Goal: Information Seeking & Learning: Check status

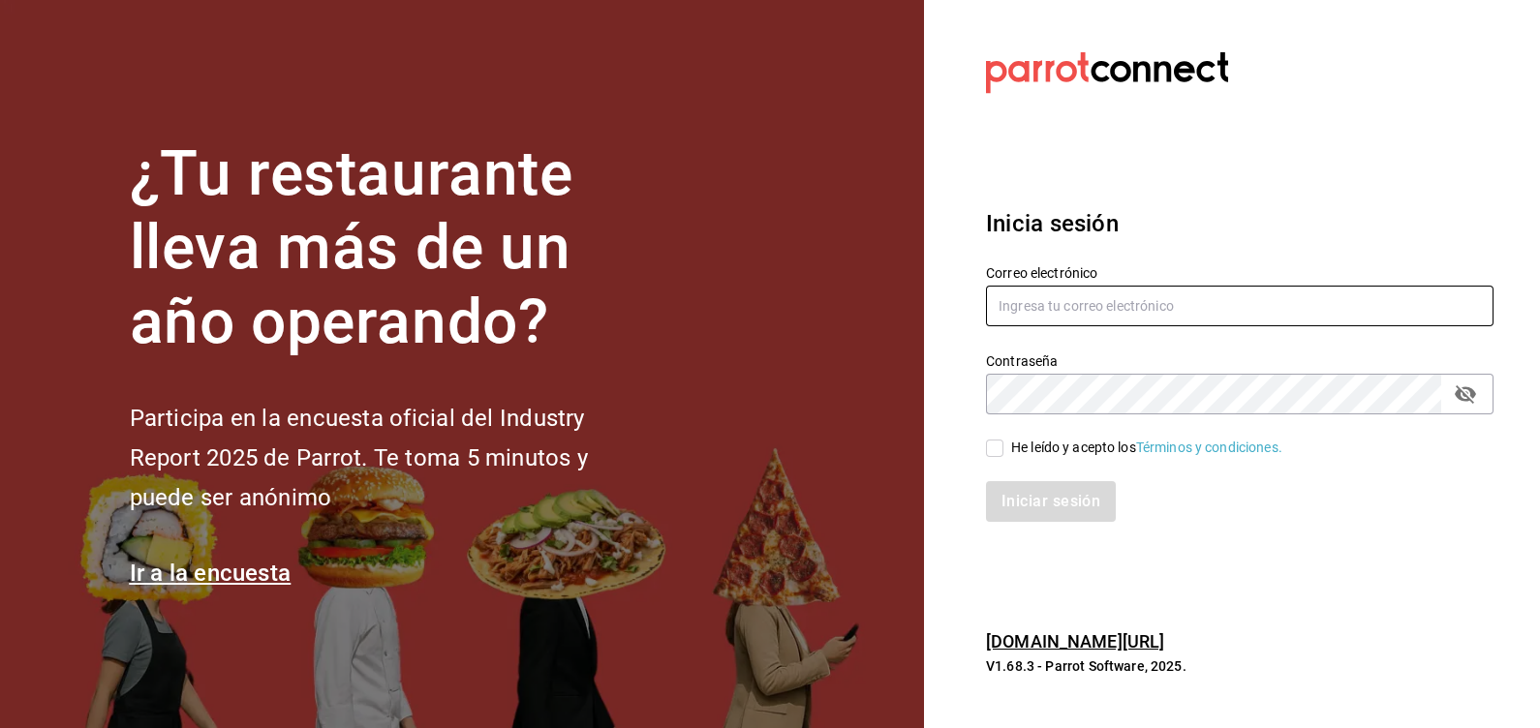
type input "[EMAIL_ADDRESS][DOMAIN_NAME]"
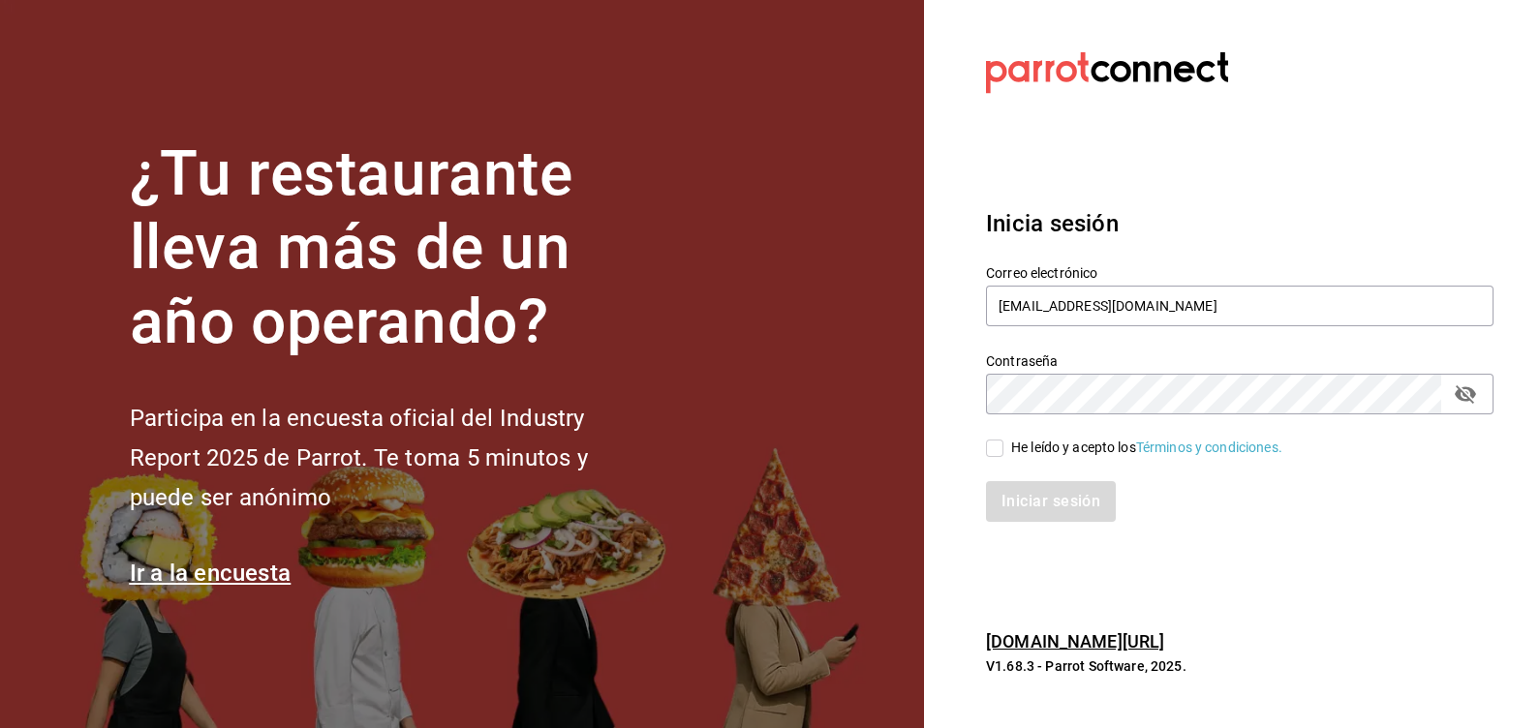
click at [1021, 458] on div "Iniciar sesión" at bounding box center [1228, 490] width 531 height 64
click at [1020, 446] on div "He leído y acepto los Términos y condiciones." at bounding box center [1146, 448] width 271 height 20
click at [1003, 446] on input "He leído y acepto los Términos y condiciones." at bounding box center [994, 448] width 17 height 17
checkbox input "true"
click at [1026, 502] on button "Iniciar sesión" at bounding box center [1052, 501] width 132 height 41
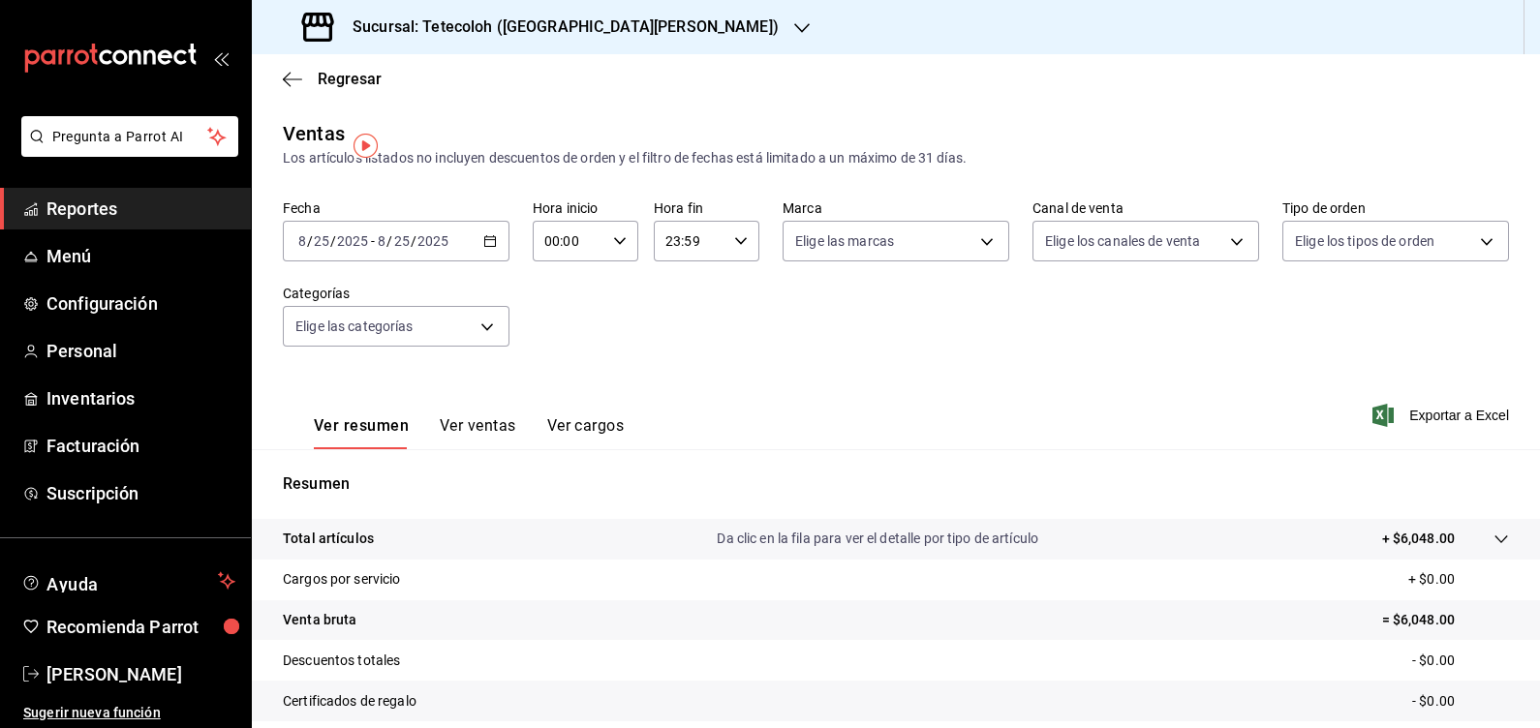
click at [488, 238] on icon "button" at bounding box center [490, 241] width 14 height 14
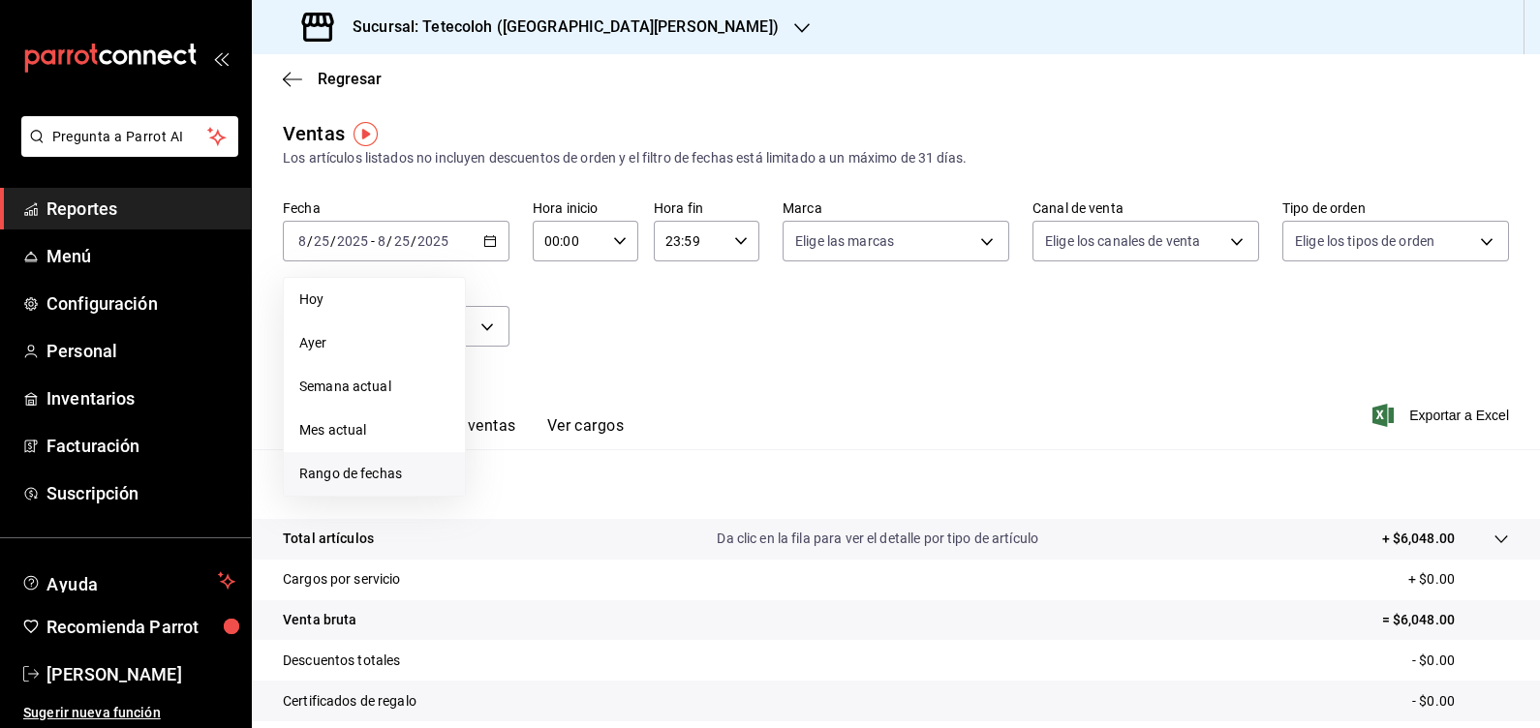
click at [398, 478] on span "Rango de fechas" at bounding box center [374, 474] width 150 height 20
click at [636, 507] on button "22" at bounding box center [644, 497] width 34 height 35
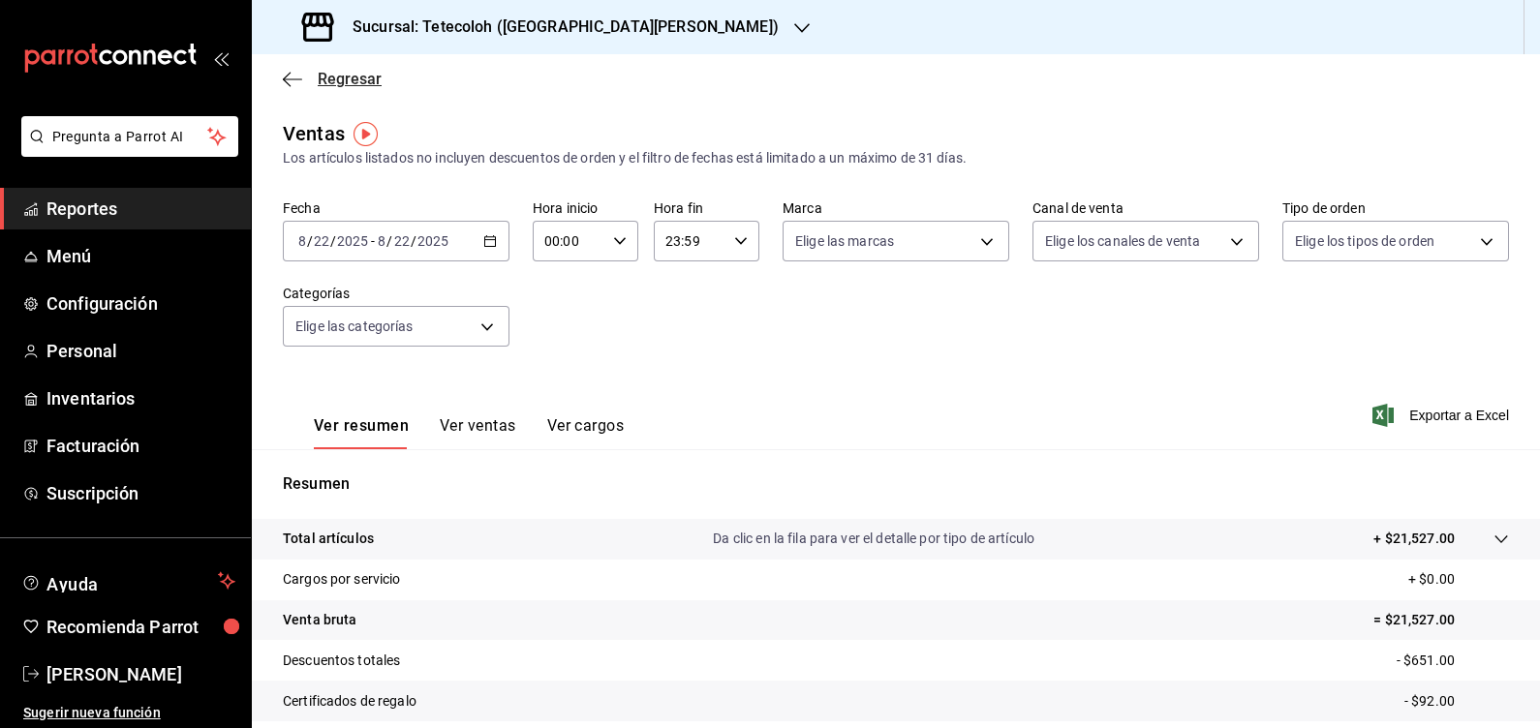
click at [298, 77] on icon "button" at bounding box center [292, 79] width 19 height 17
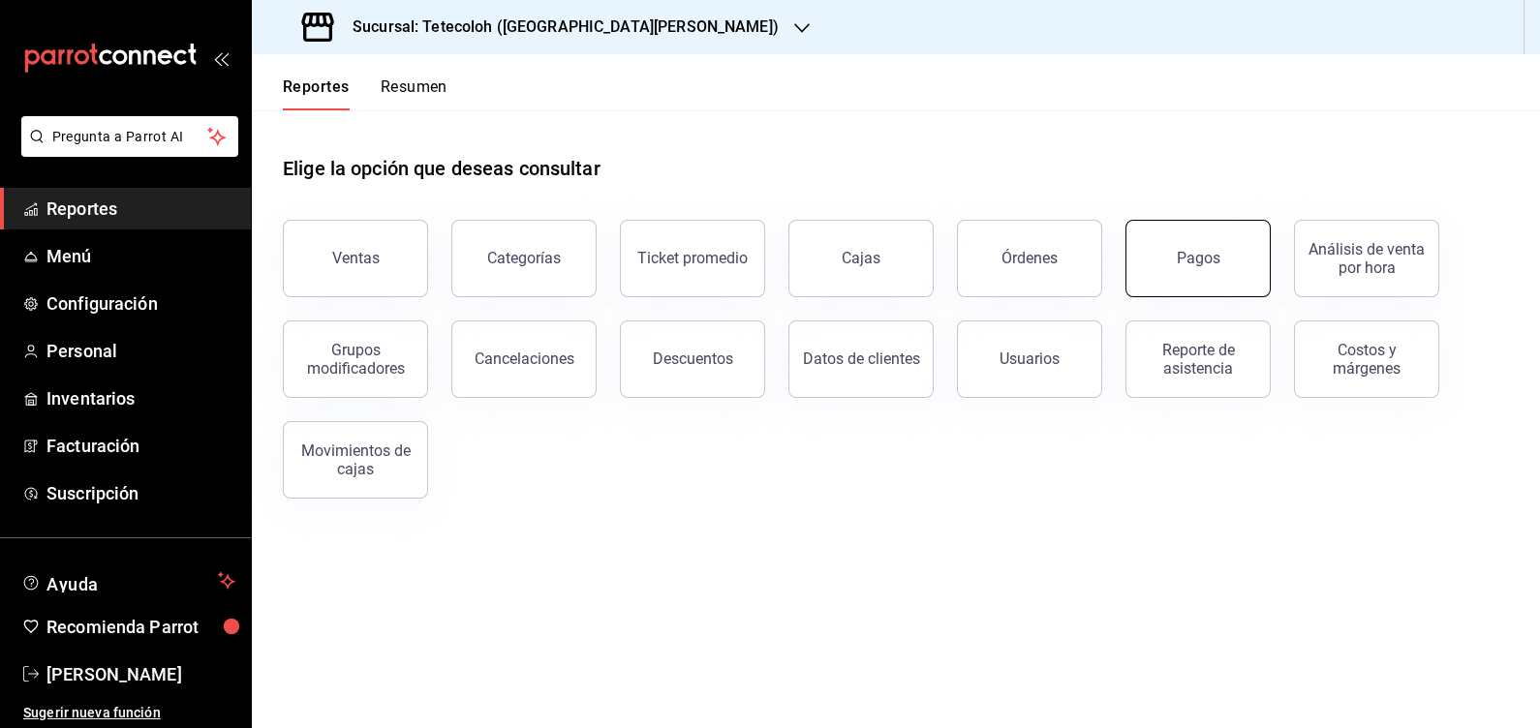
click at [1158, 245] on button "Pagos" at bounding box center [1197, 258] width 145 height 77
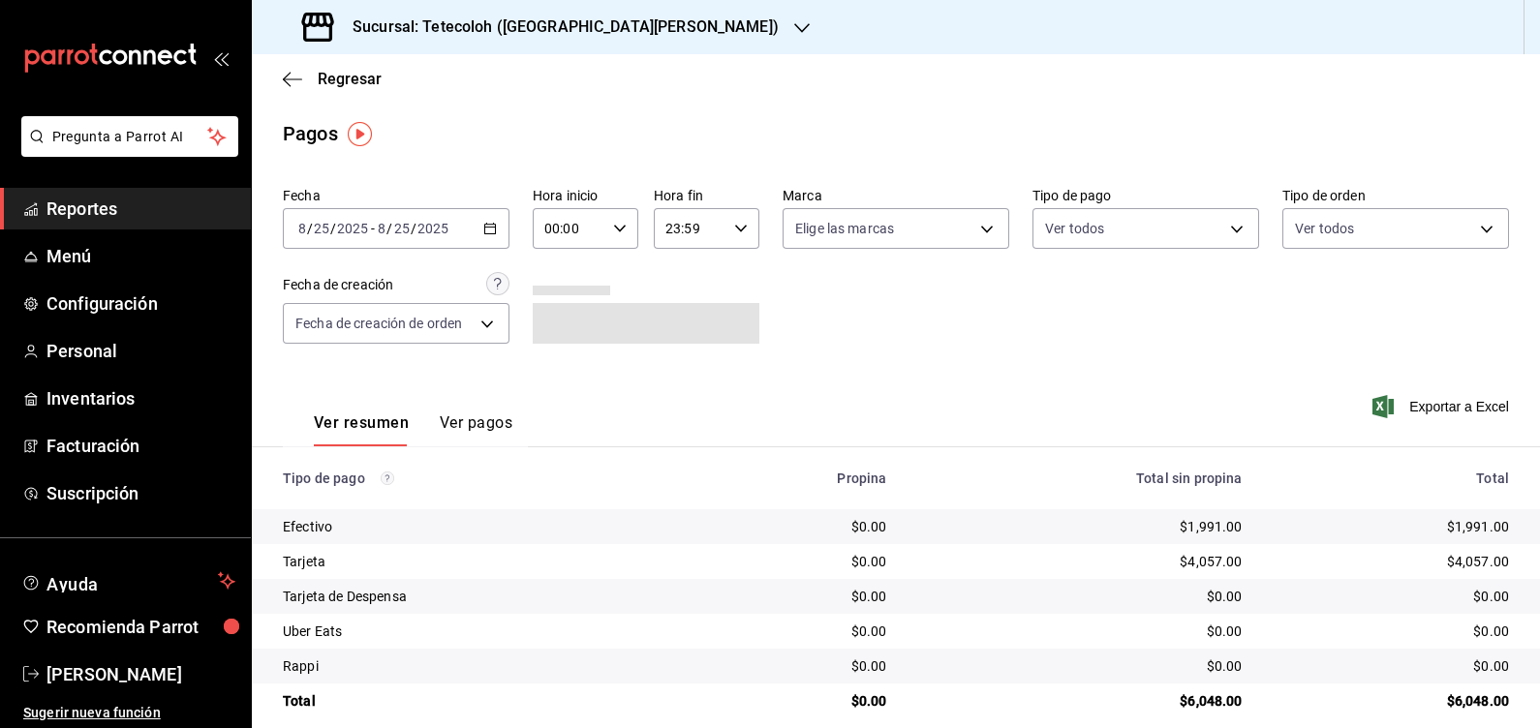
click at [467, 216] on div "2025-08-25 8 / 25 / 2025 - 2025-08-25 8 / 25 / 2025" at bounding box center [396, 228] width 227 height 41
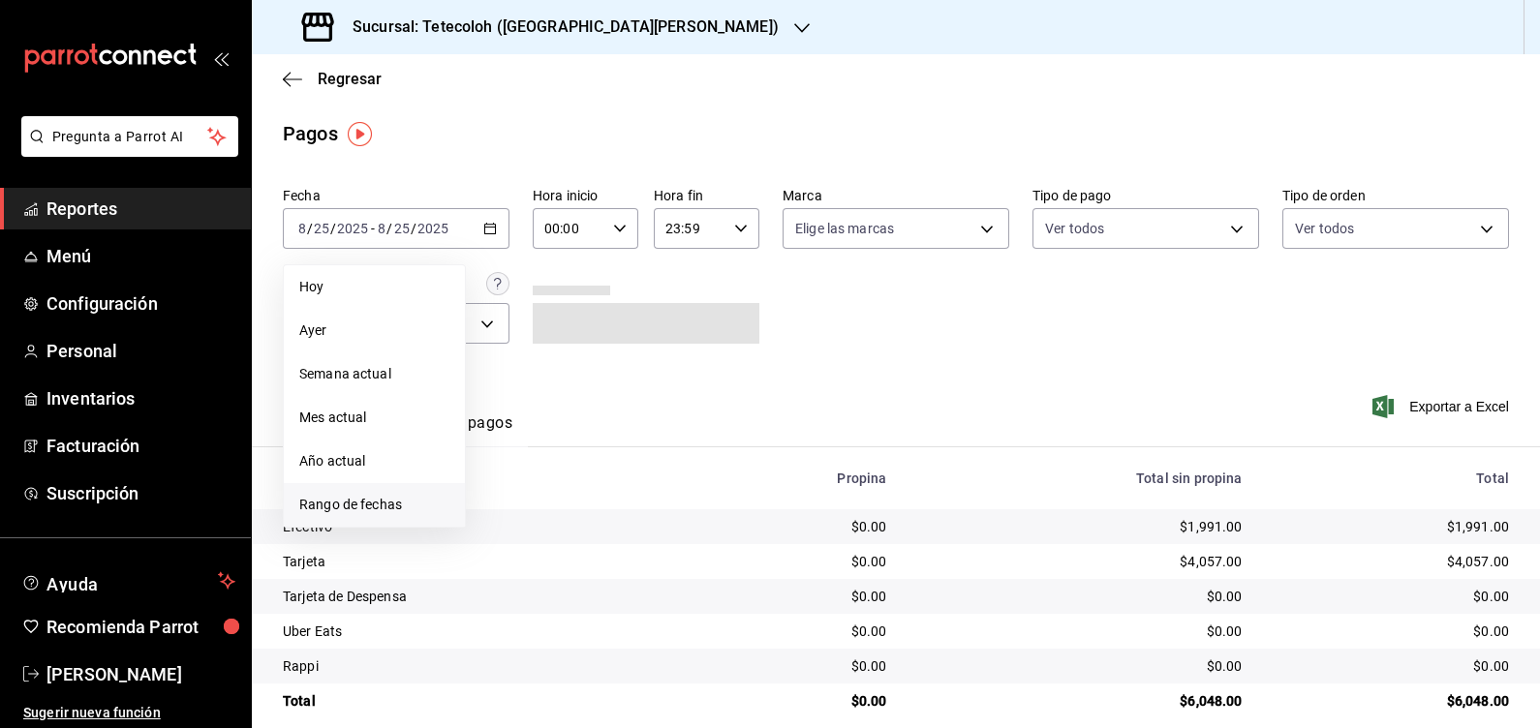
click at [346, 502] on span "Rango de fechas" at bounding box center [374, 505] width 150 height 20
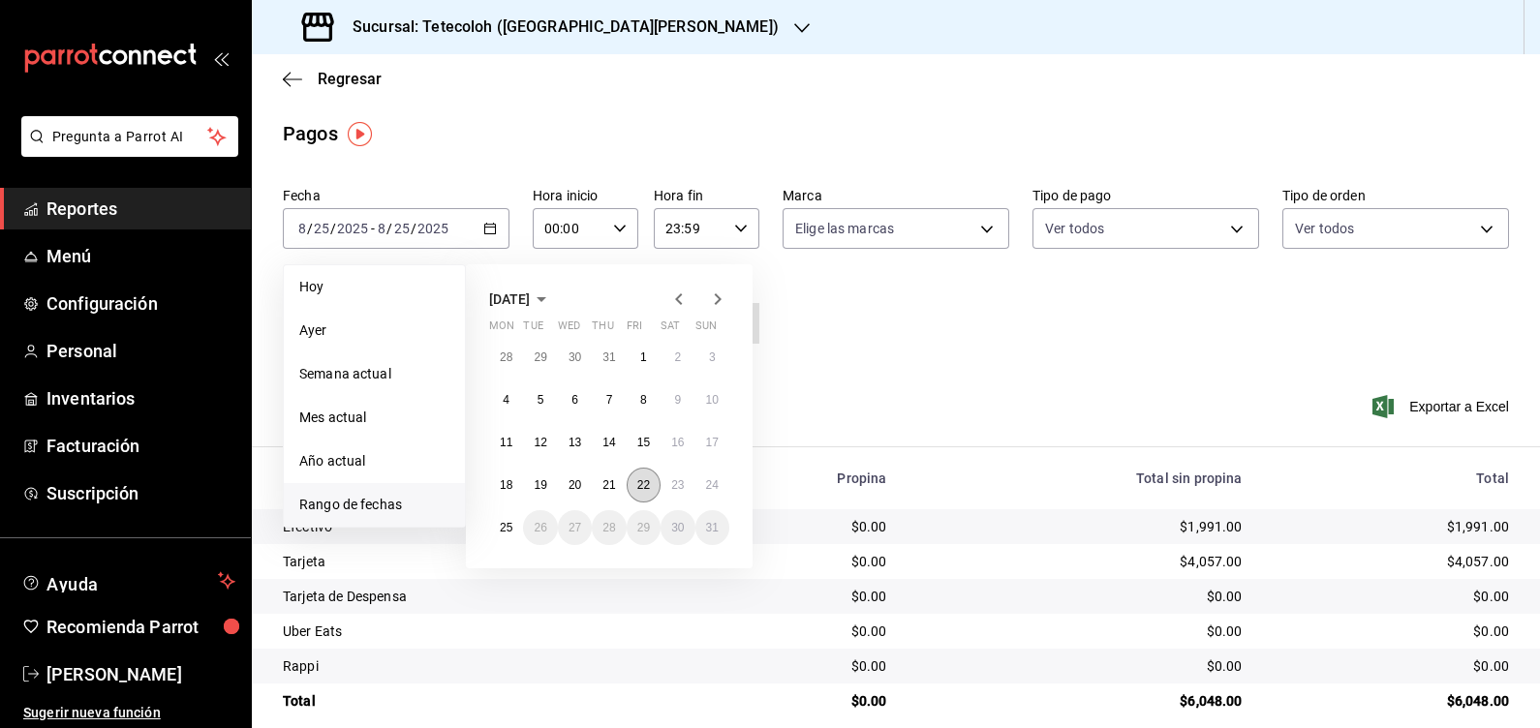
click at [643, 496] on button "22" at bounding box center [644, 485] width 34 height 35
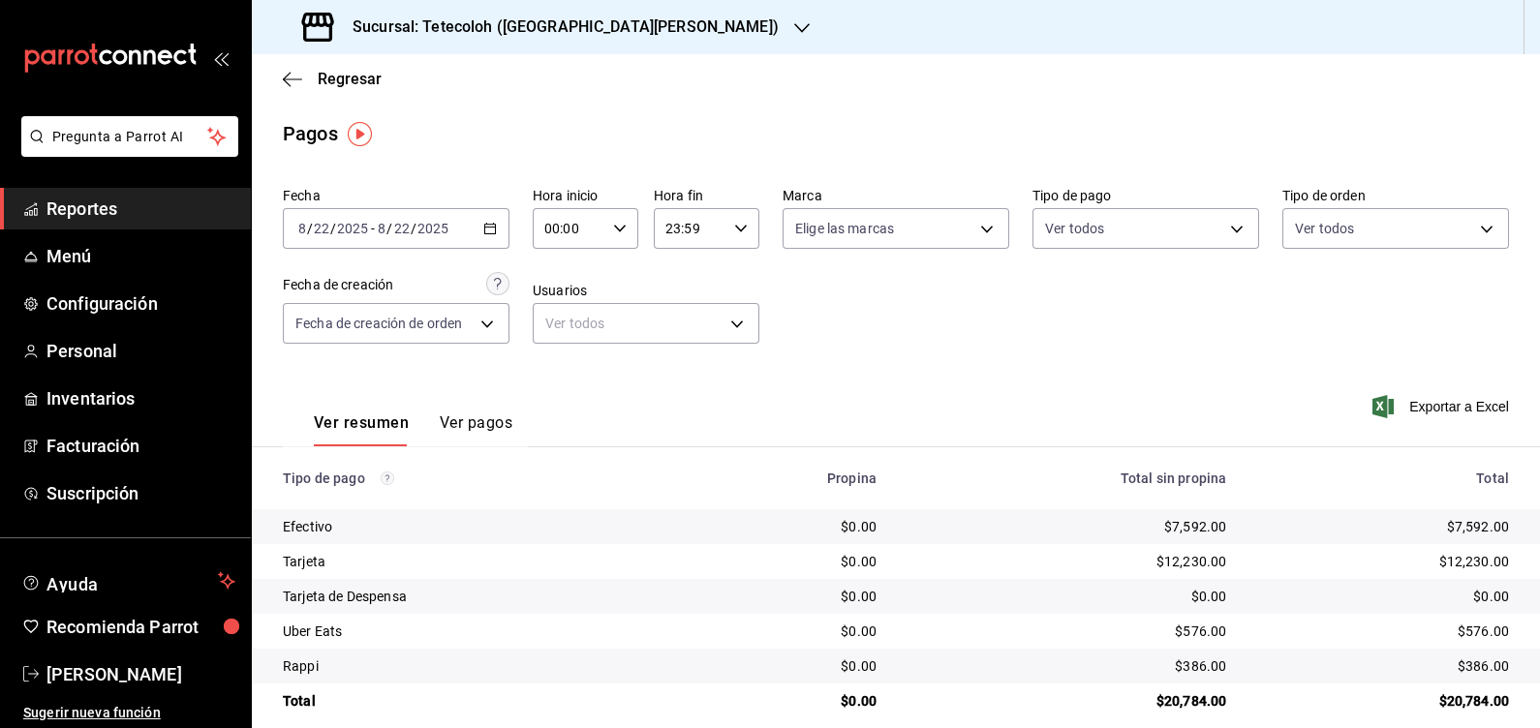
click at [931, 320] on div "Fecha 2025-08-22 8 / 22 / 2025 - 2025-08-22 8 / 22 / 2025 Hora inicio 00:00 Hor…" at bounding box center [896, 273] width 1226 height 188
click at [591, 36] on h3 "Sucursal: Tetecoloh (San Agustin)" at bounding box center [558, 26] width 442 height 23
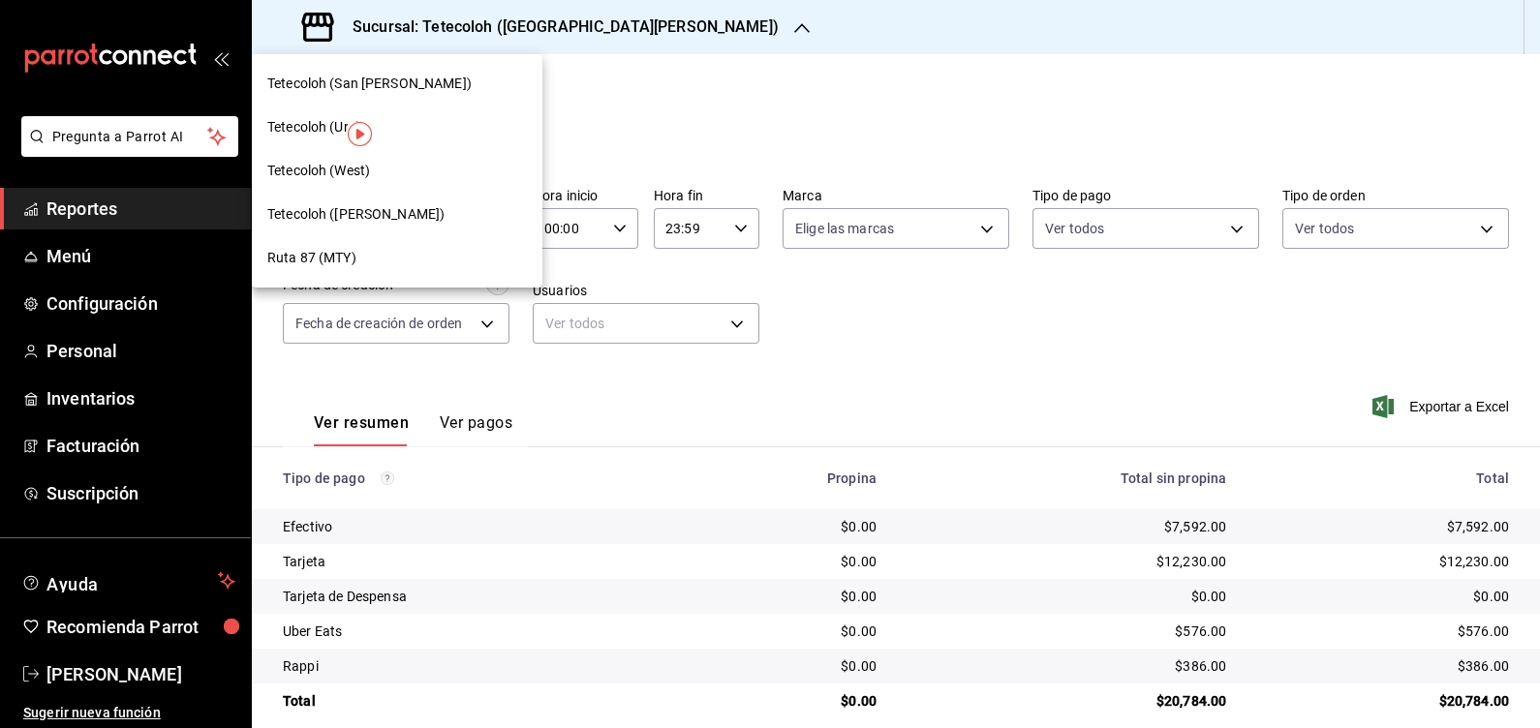
click at [450, 131] on div "Tetecoloh (Uro)" at bounding box center [397, 127] width 260 height 20
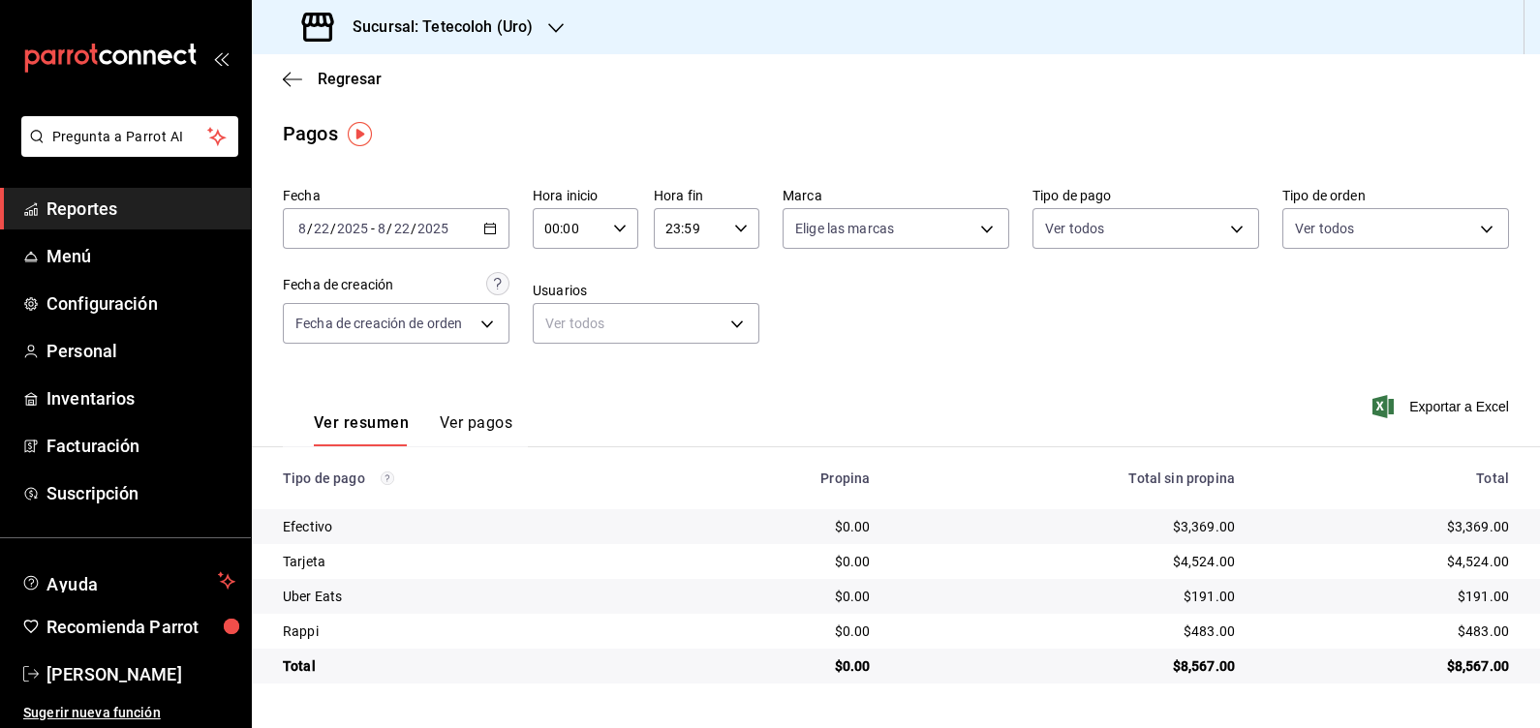
click at [559, 17] on div at bounding box center [555, 27] width 15 height 20
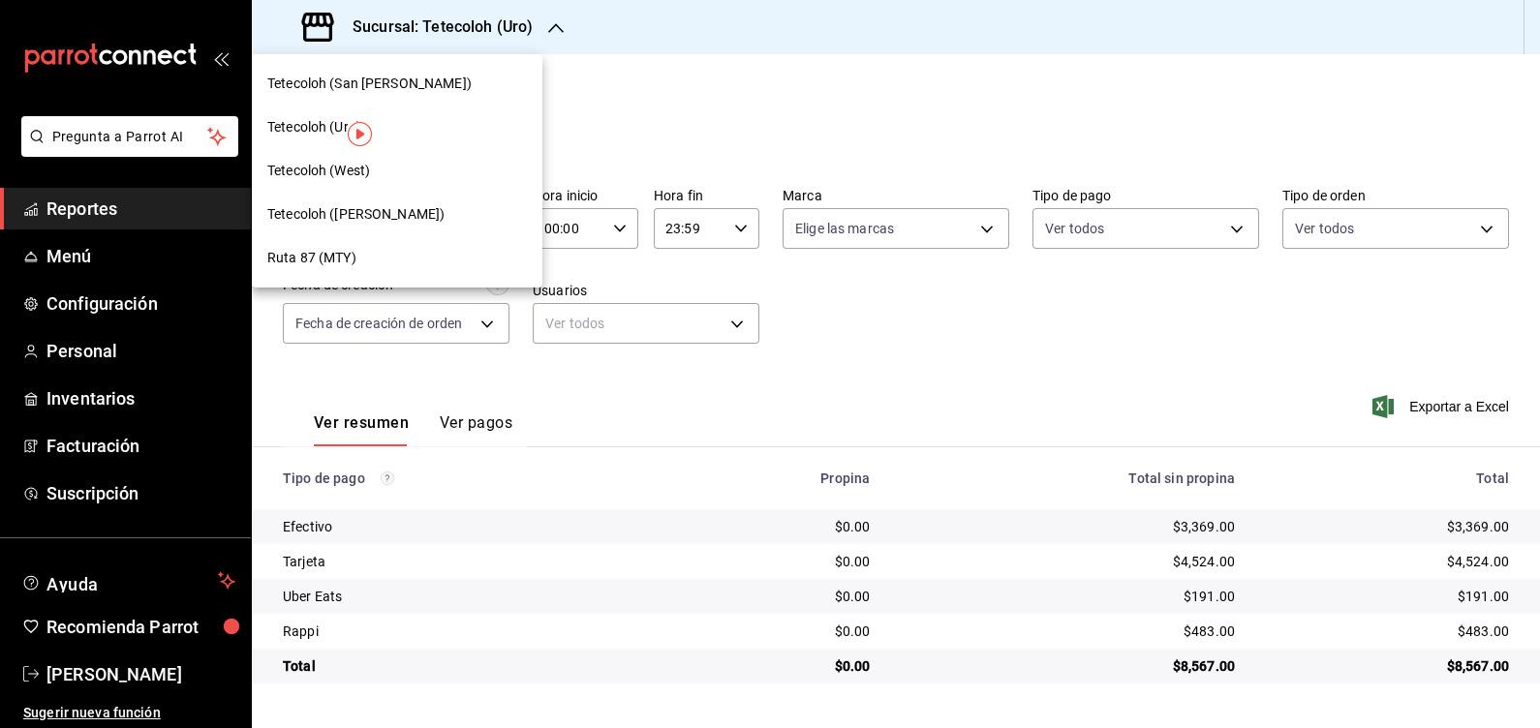
click at [441, 177] on div "Tetecoloh (West)" at bounding box center [397, 171] width 260 height 20
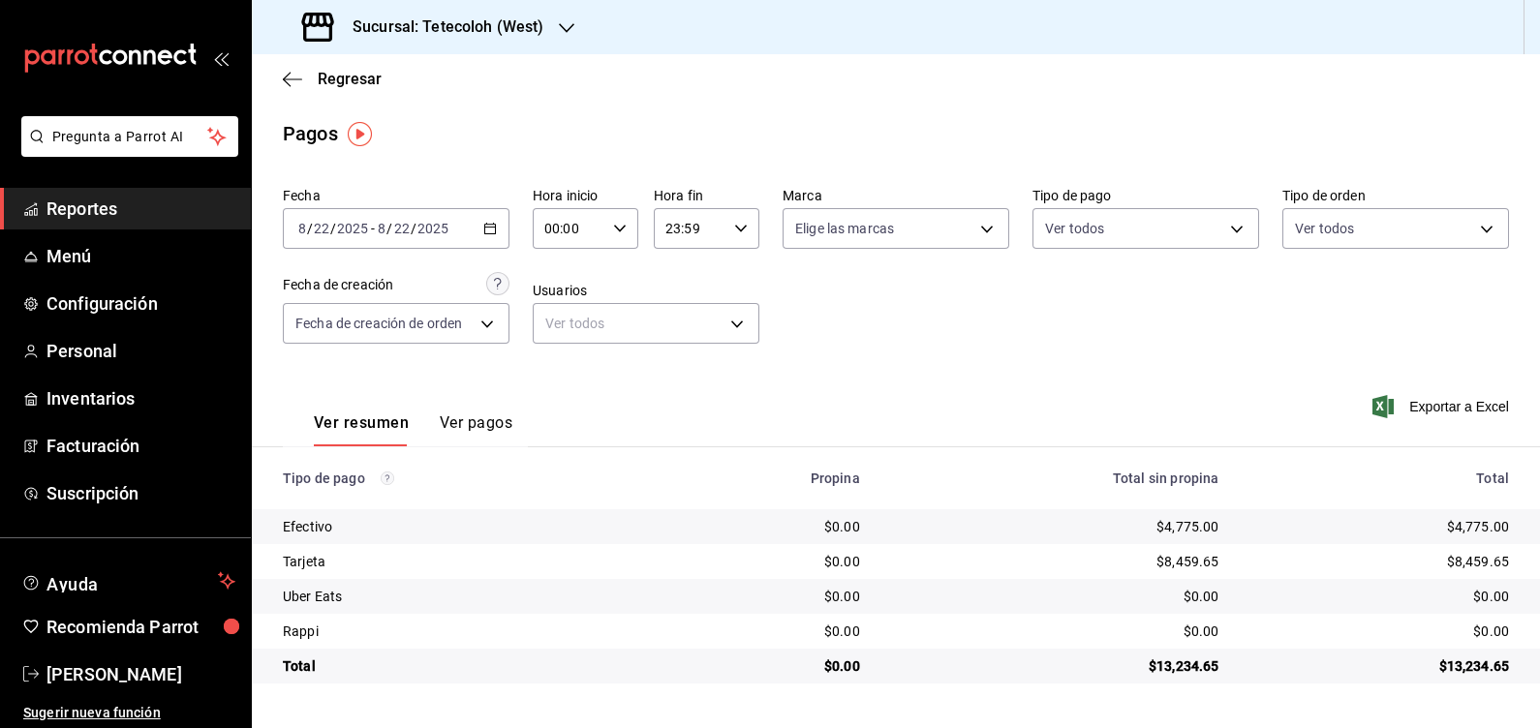
click at [488, 18] on h3 "Sucursal: Tetecoloh (West)" at bounding box center [440, 26] width 206 height 23
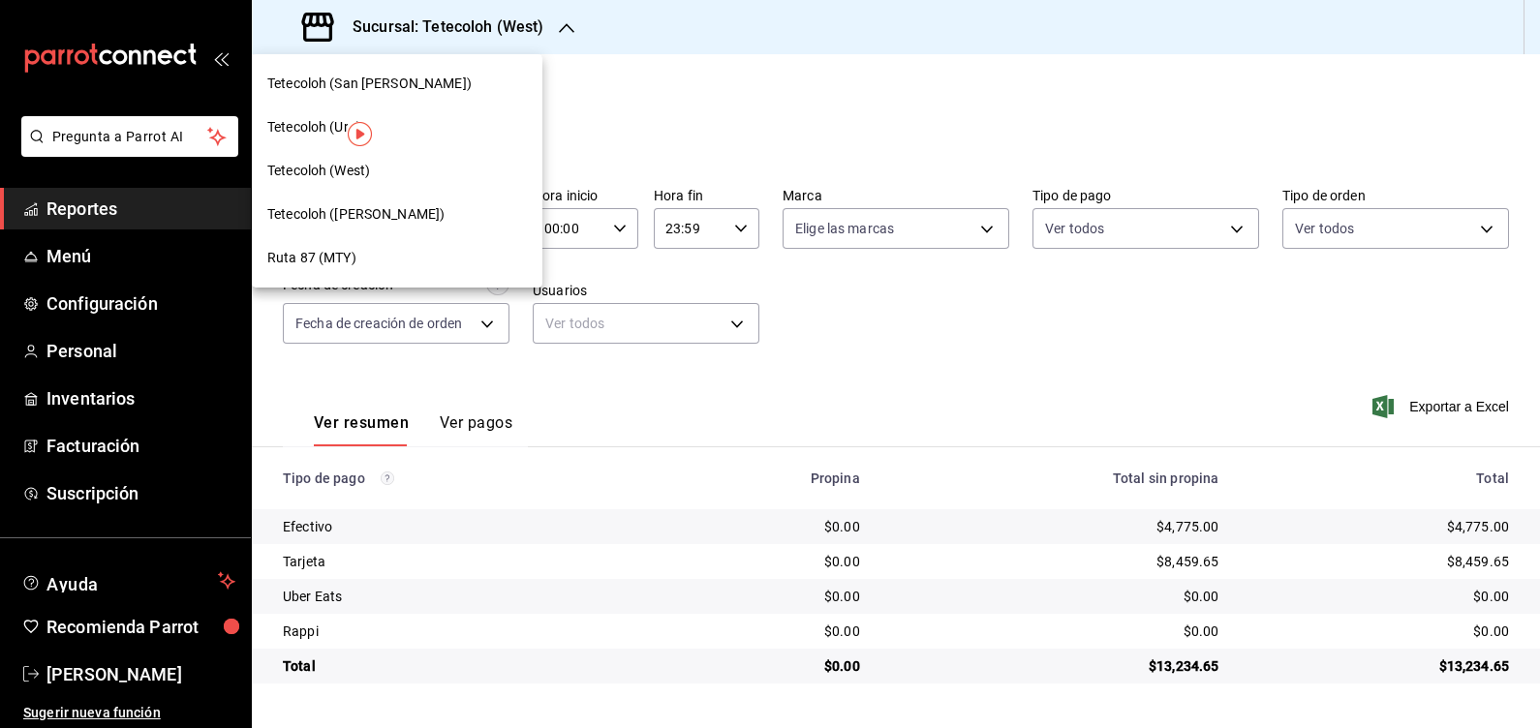
click at [363, 215] on span "Tetecoloh (Humberto Lobo)" at bounding box center [355, 214] width 177 height 20
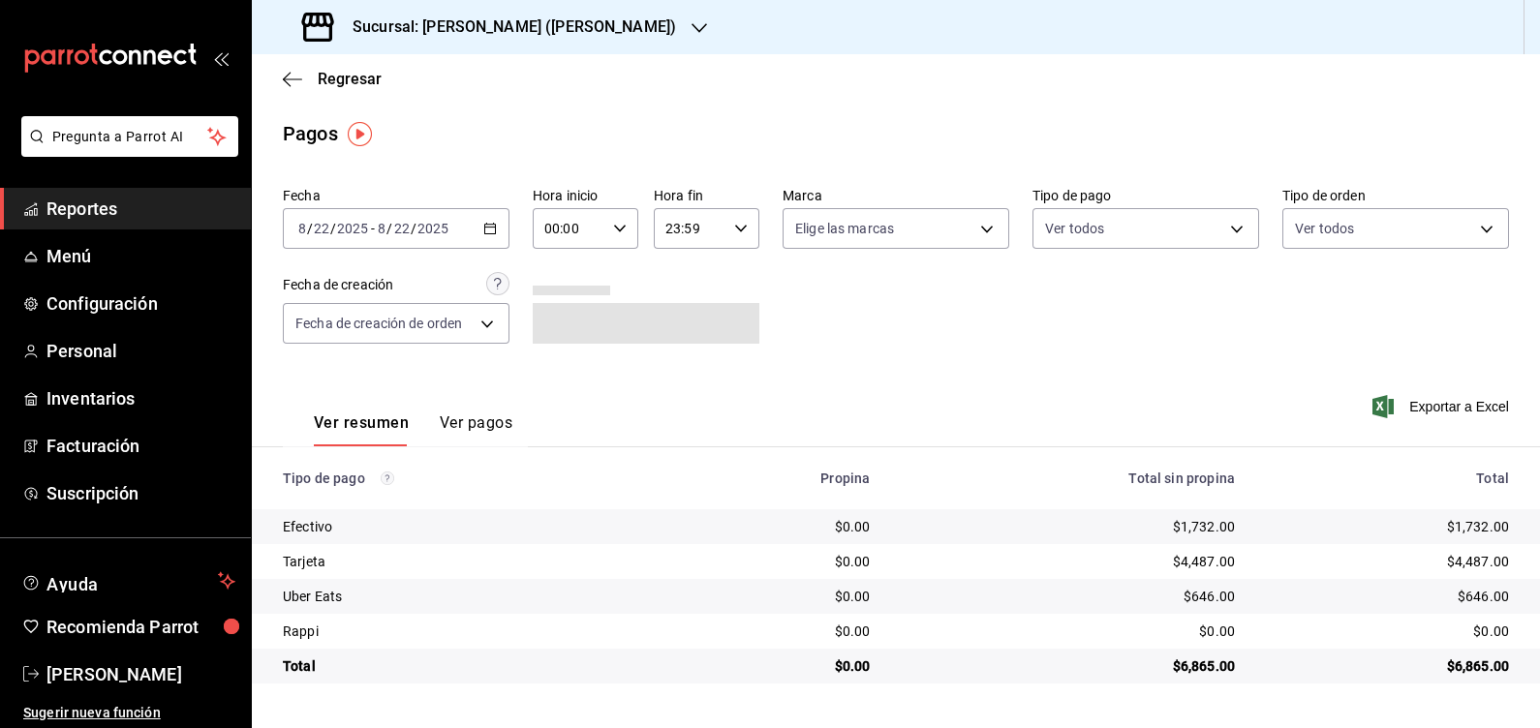
click at [515, 38] on h3 "Sucursal: Tetecoloh (Humberto Lobo)" at bounding box center [506, 26] width 339 height 23
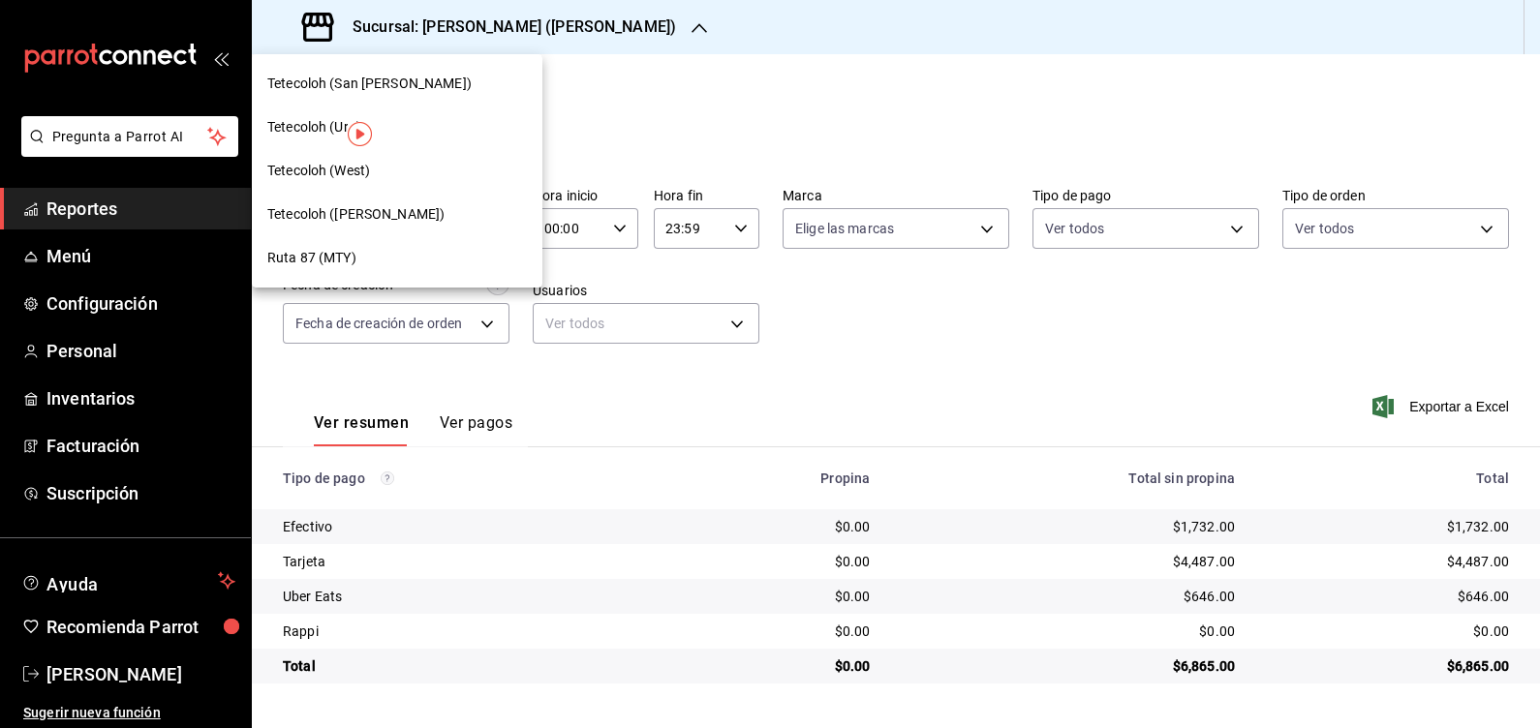
click at [660, 120] on div at bounding box center [770, 364] width 1540 height 728
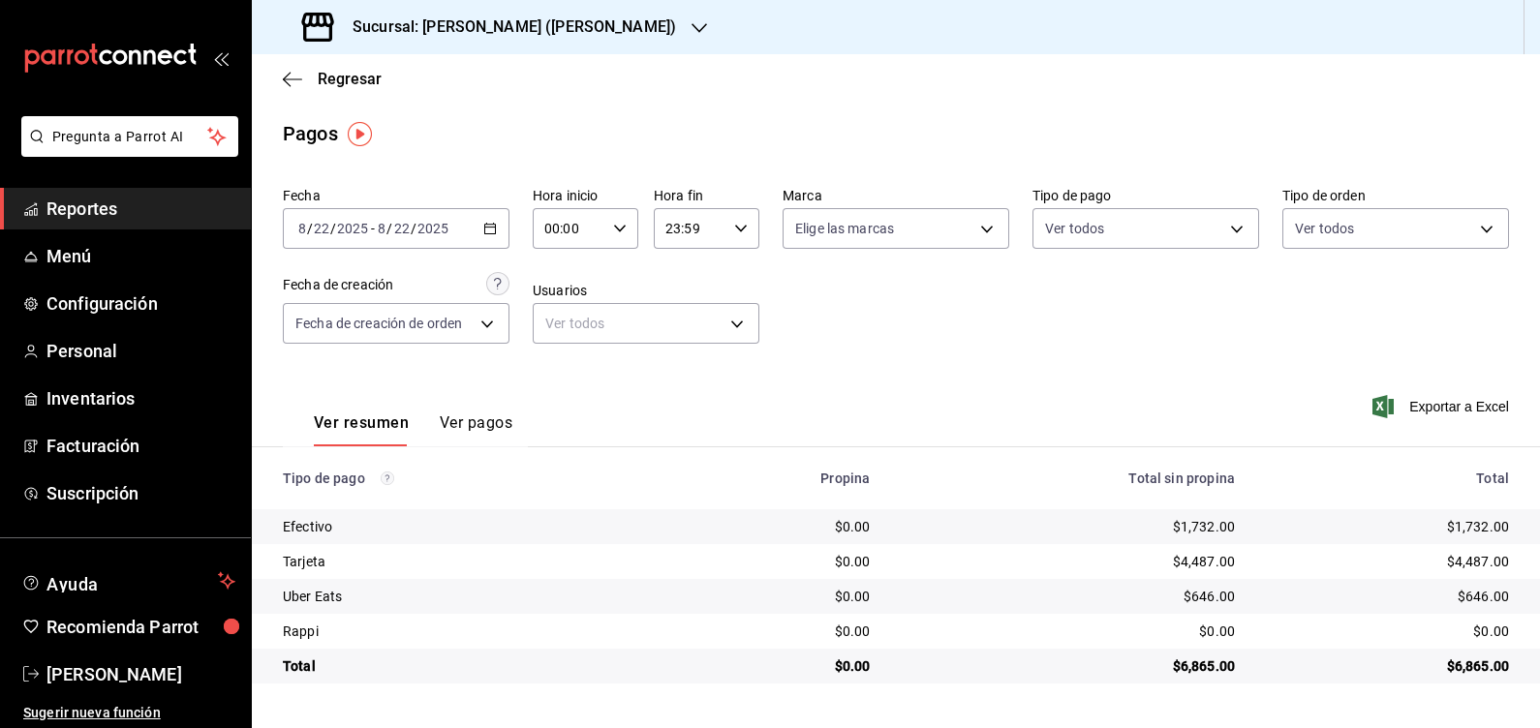
click at [567, 11] on div "Sucursal: Tetecoloh (Humberto Lobo)" at bounding box center [490, 27] width 447 height 54
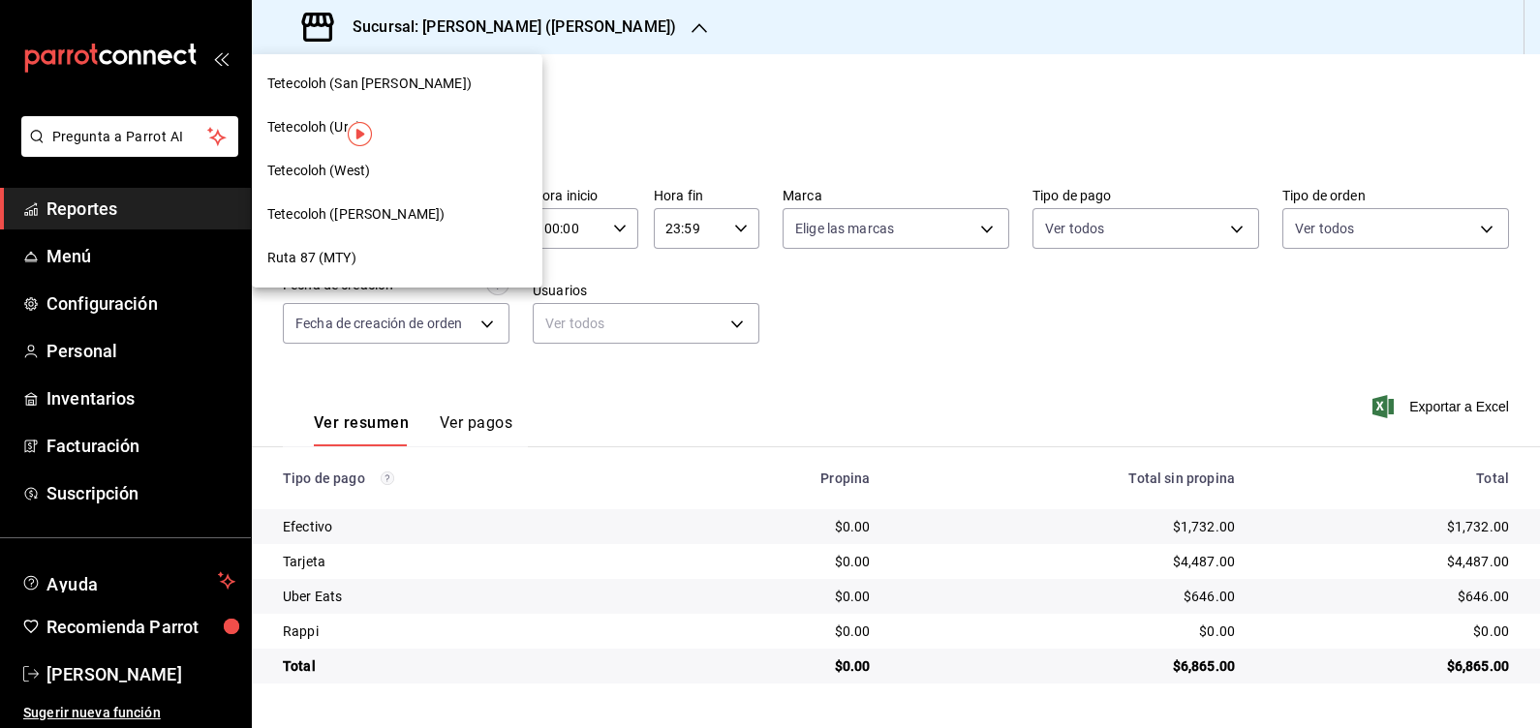
click at [413, 262] on div "Ruta 87 (MTY)" at bounding box center [397, 258] width 260 height 20
